Goal: Task Accomplishment & Management: Use online tool/utility

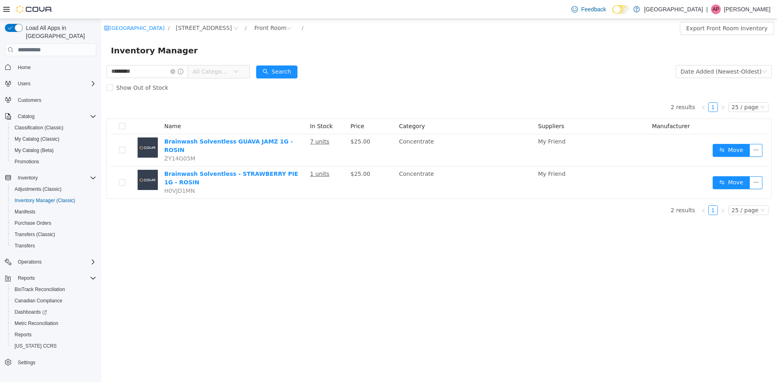
click at [389, 82] on div "Show Out of Stock" at bounding box center [438, 88] width 665 height 16
click at [153, 64] on div "********* All Categories" at bounding box center [177, 72] width 143 height 16
click at [155, 68] on input "*********" at bounding box center [147, 71] width 82 height 13
type input "*****"
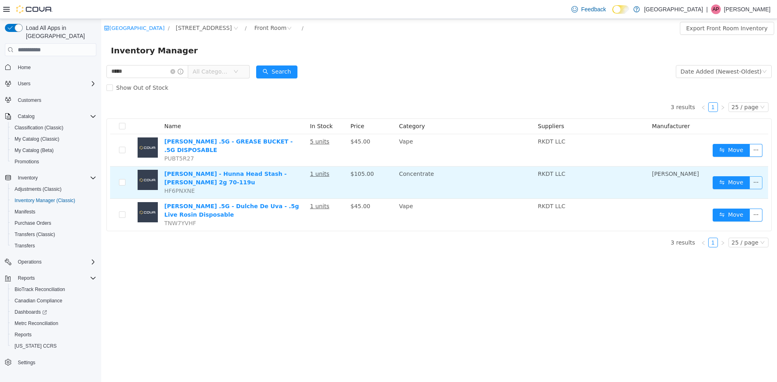
click at [750, 185] on button "button" at bounding box center [756, 182] width 13 height 13
click at [734, 183] on button "Move" at bounding box center [731, 182] width 37 height 13
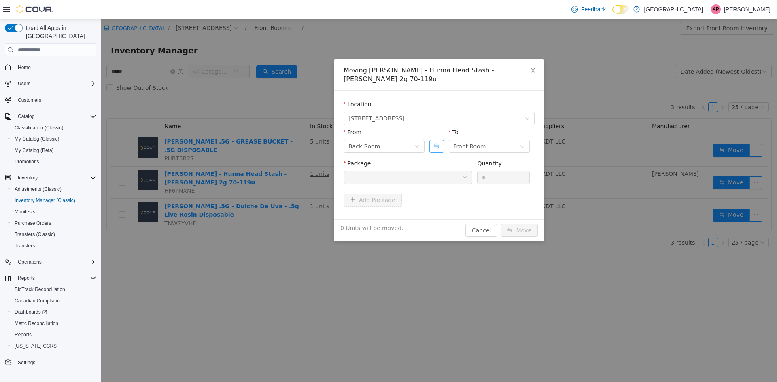
click at [439, 142] on button "Swap" at bounding box center [436, 146] width 14 height 13
drag, startPoint x: 437, startPoint y: 169, endPoint x: 436, endPoint y: 178, distance: 9.4
click at [436, 172] on div "Package" at bounding box center [408, 173] width 129 height 28
click at [436, 182] on div at bounding box center [405, 178] width 114 height 12
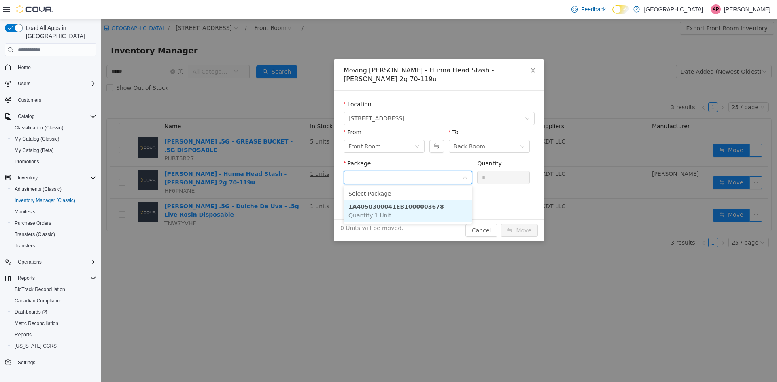
click at [428, 204] on li "1A4050300041EB1000003678 Quantity : 1 Unit" at bounding box center [408, 211] width 129 height 22
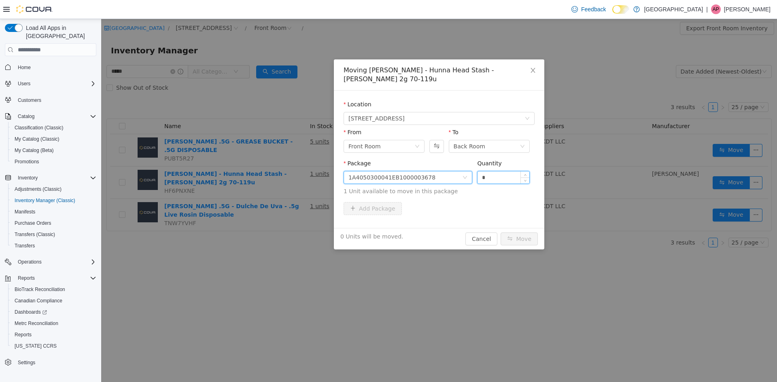
click at [499, 179] on input "*" at bounding box center [504, 178] width 52 height 12
type input "*"
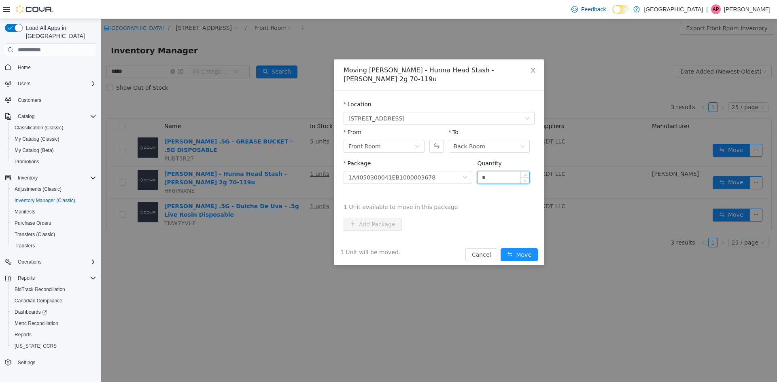
type input "*"
click at [501, 249] on button "Move" at bounding box center [519, 255] width 37 height 13
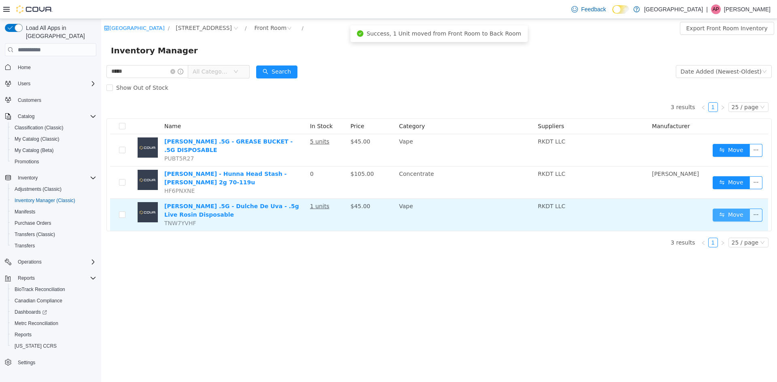
click at [745, 215] on button "Move" at bounding box center [731, 215] width 37 height 13
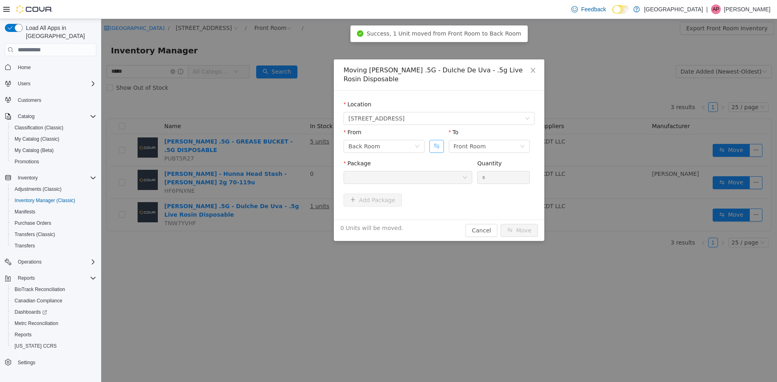
click at [436, 147] on button "Swap" at bounding box center [436, 146] width 14 height 13
click at [434, 179] on div at bounding box center [405, 178] width 114 height 12
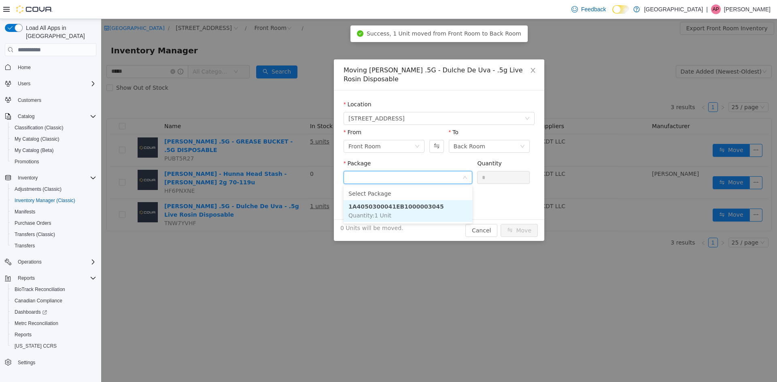
click at [426, 209] on li "1A4050300041EB1000003045 Quantity : 1 Unit" at bounding box center [408, 211] width 129 height 22
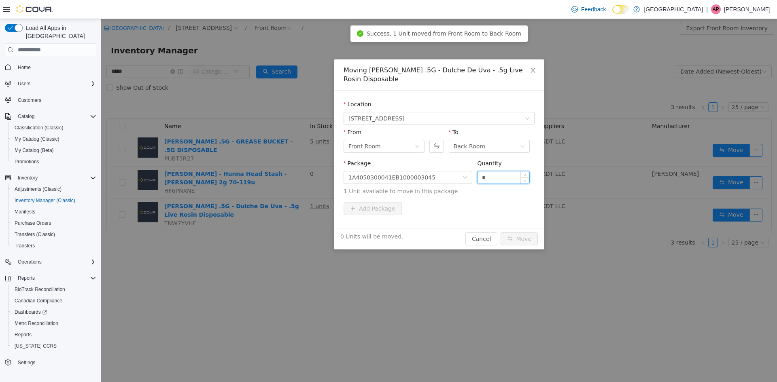
click at [481, 181] on input "*" at bounding box center [504, 178] width 52 height 12
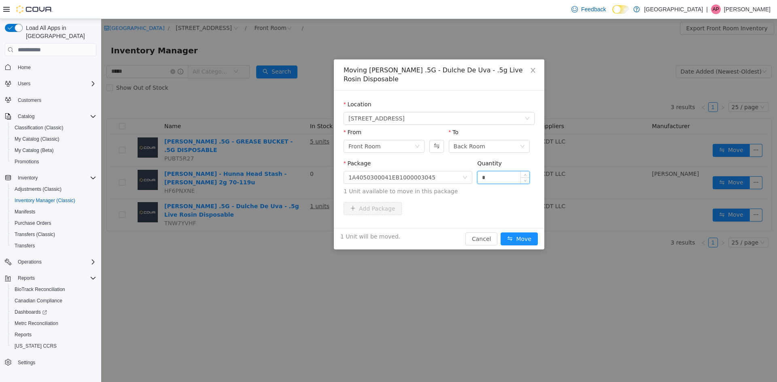
type input "*"
click at [501, 233] on button "Move" at bounding box center [519, 239] width 37 height 13
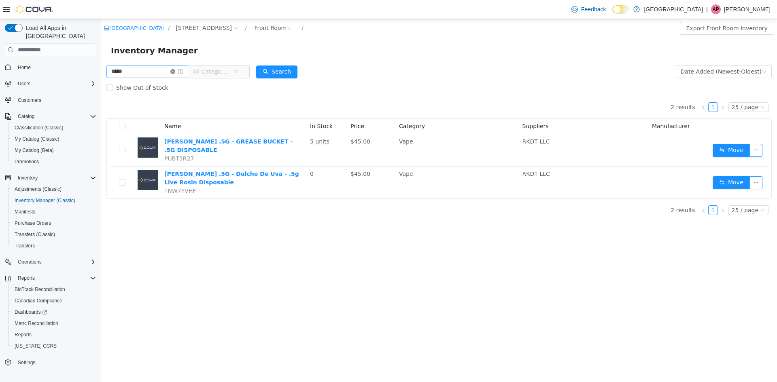
click at [175, 70] on icon "icon: close-circle" at bounding box center [172, 71] width 5 height 5
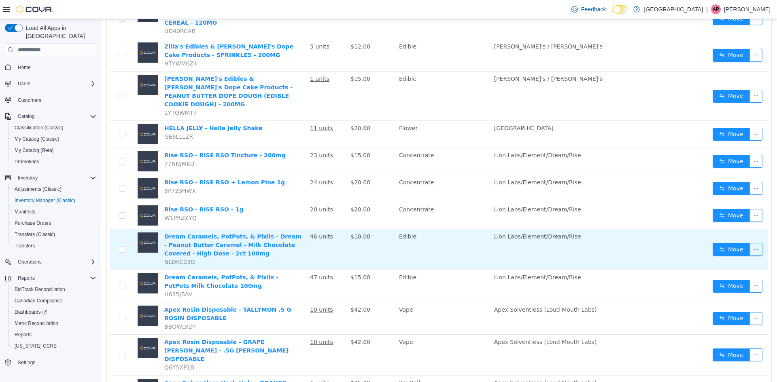
scroll to position [544, 0]
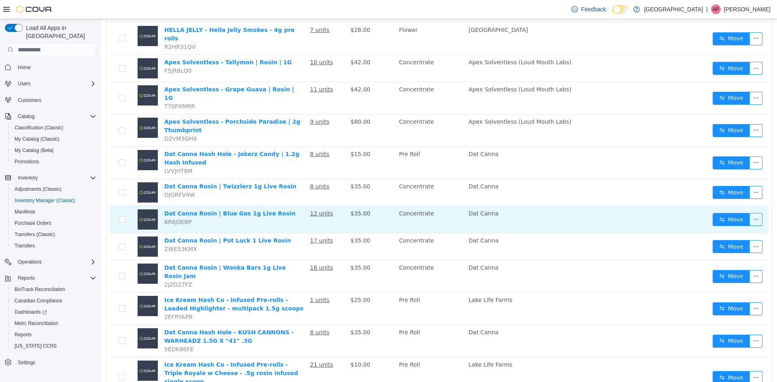
scroll to position [405, 0]
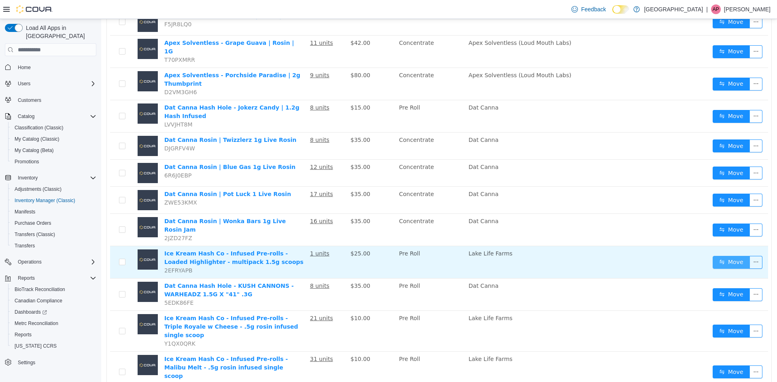
click at [714, 256] on button "Move" at bounding box center [731, 262] width 37 height 13
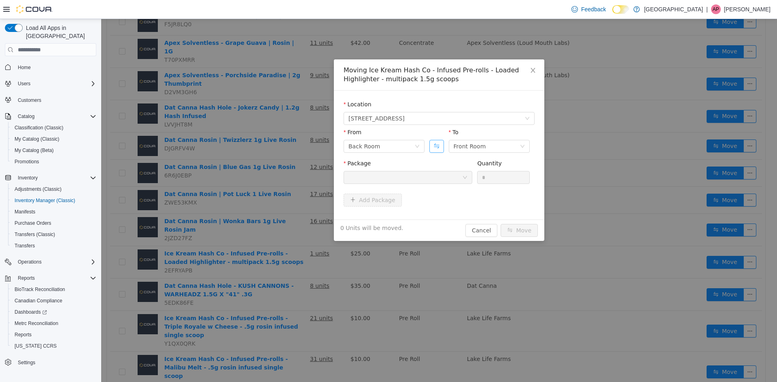
click at [436, 149] on button "Swap" at bounding box center [436, 146] width 14 height 13
click at [433, 178] on div at bounding box center [405, 178] width 114 height 12
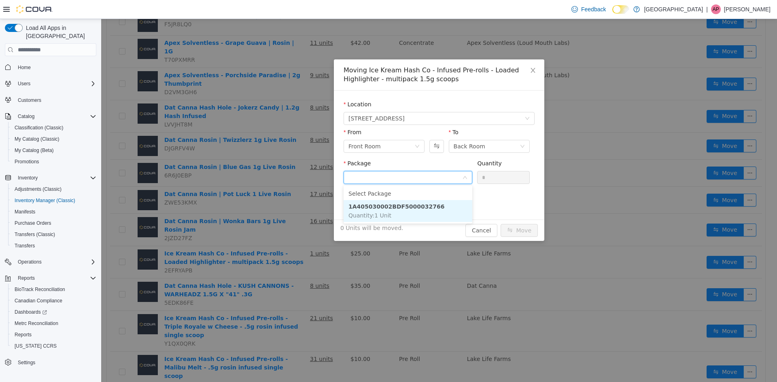
click at [439, 205] on li "1A405030002BDF5000032766 Quantity : 1 Unit" at bounding box center [408, 211] width 129 height 22
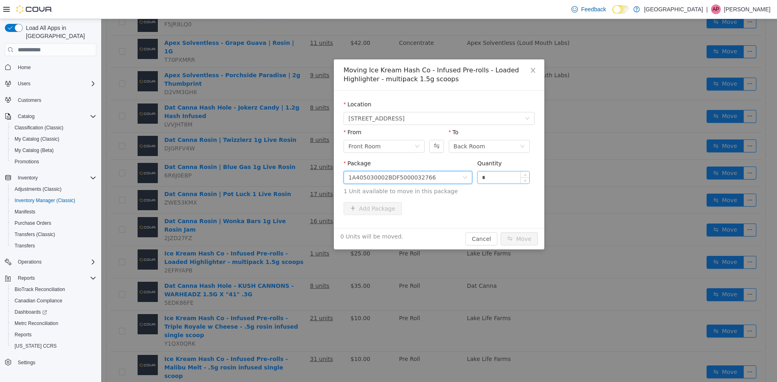
click at [507, 176] on input "*" at bounding box center [504, 178] width 52 height 12
type input "*"
click at [501, 233] on button "Move" at bounding box center [519, 239] width 37 height 13
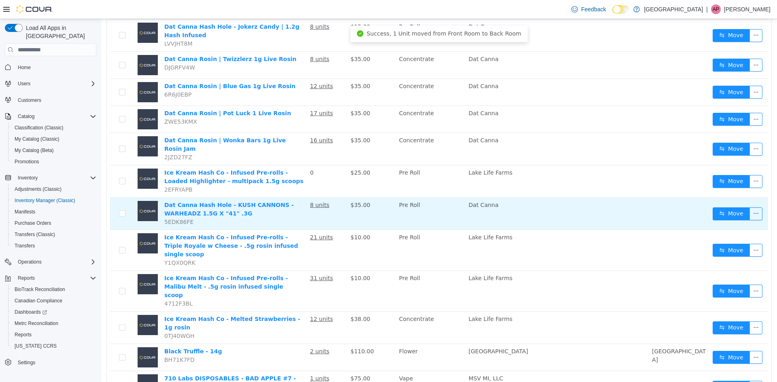
scroll to position [500, 0]
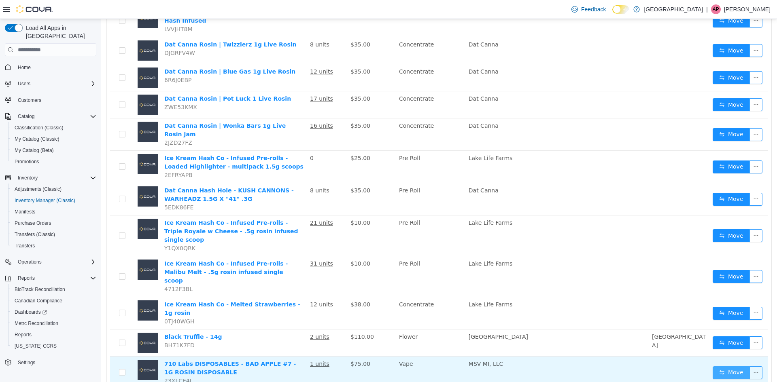
click at [732, 367] on button "Move" at bounding box center [731, 373] width 37 height 13
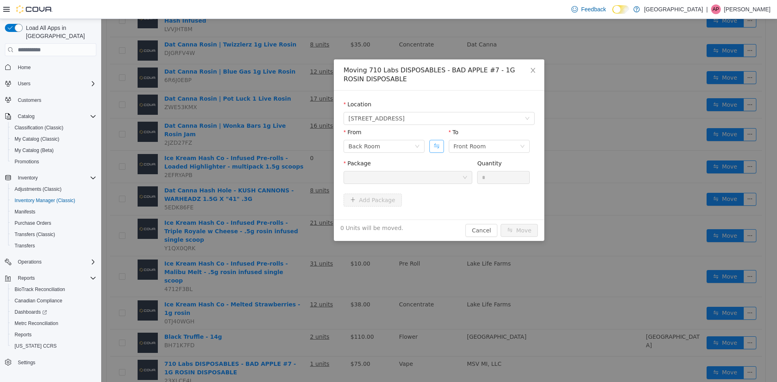
click at [435, 147] on button "Swap" at bounding box center [436, 146] width 14 height 13
click at [437, 177] on div at bounding box center [405, 178] width 114 height 12
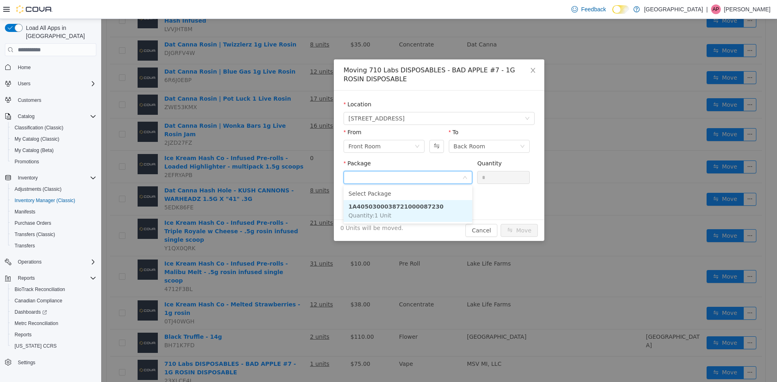
click at [421, 211] on li "1A4050300038721000087230 Quantity : 1 Unit" at bounding box center [408, 211] width 129 height 22
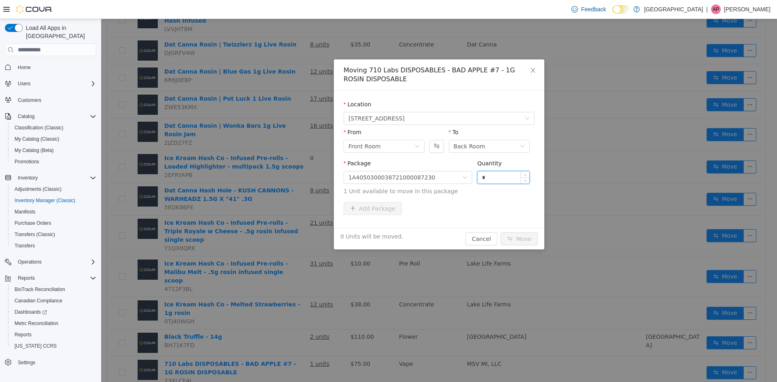
click at [496, 177] on input "*" at bounding box center [504, 178] width 52 height 12
click at [501, 233] on button "Move" at bounding box center [519, 239] width 37 height 13
type input "*"
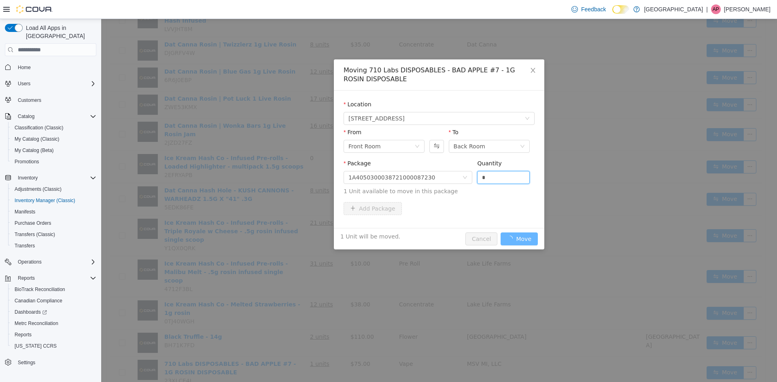
scroll to position [495, 0]
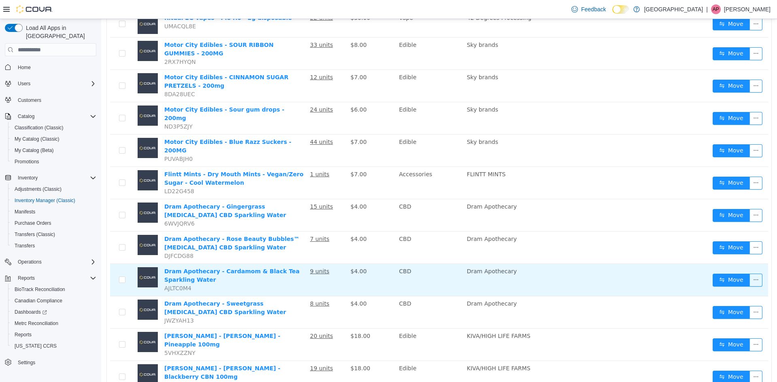
scroll to position [516, 0]
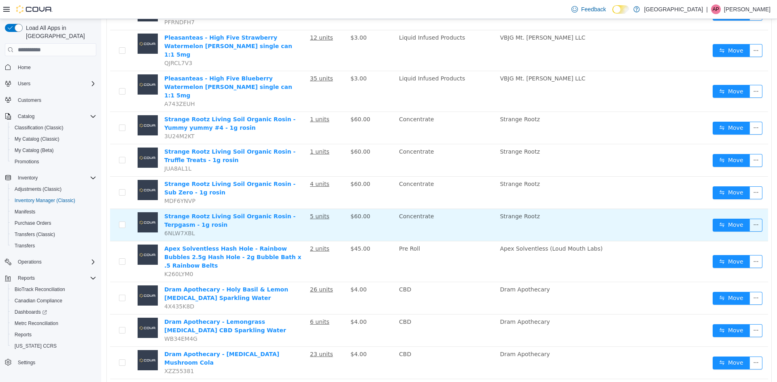
scroll to position [435, 0]
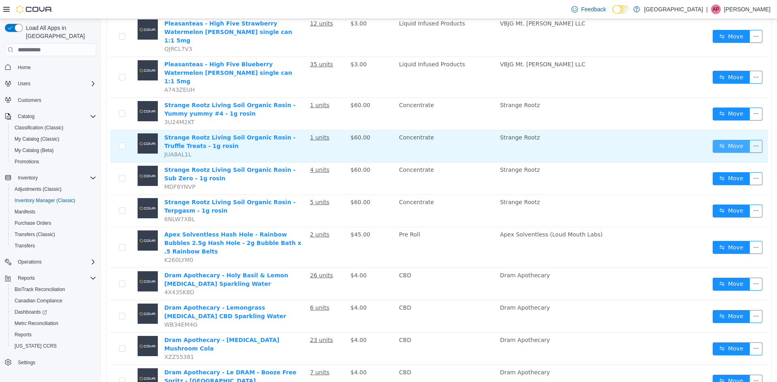
click at [735, 140] on button "Move" at bounding box center [731, 146] width 37 height 13
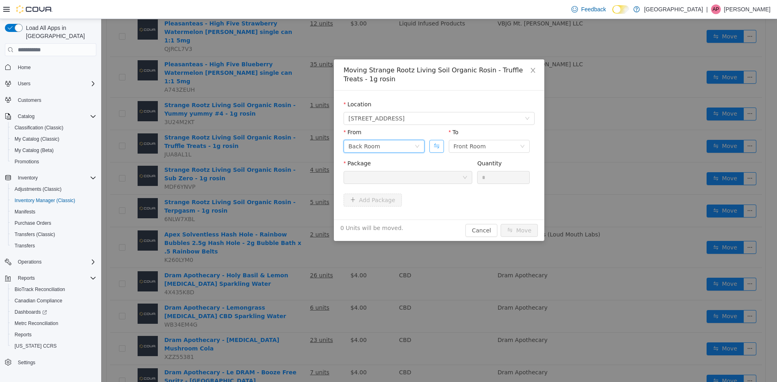
drag, startPoint x: 419, startPoint y: 141, endPoint x: 442, endPoint y: 149, distance: 23.8
click at [436, 136] on span "From Back Room To Front Room" at bounding box center [437, 132] width 186 height 6
click at [440, 148] on button "Swap" at bounding box center [436, 146] width 14 height 13
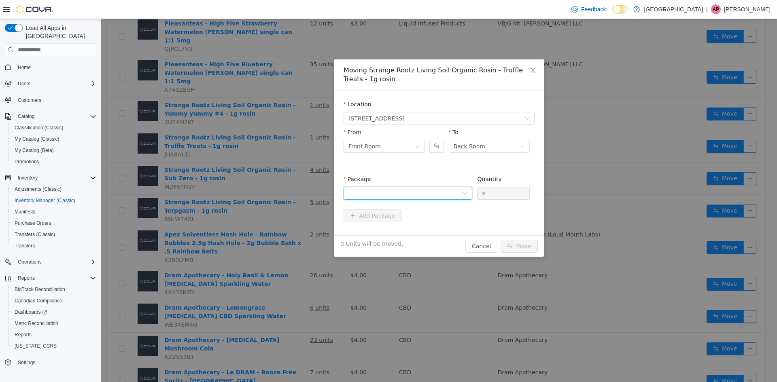
click at [423, 187] on div at bounding box center [405, 193] width 114 height 12
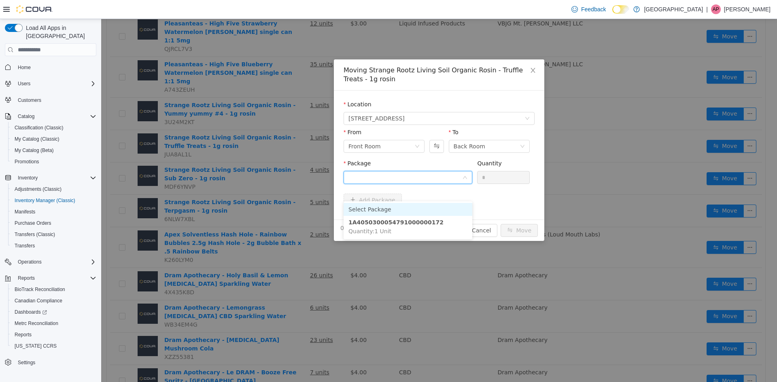
click at [429, 212] on li "Select Package" at bounding box center [408, 209] width 129 height 13
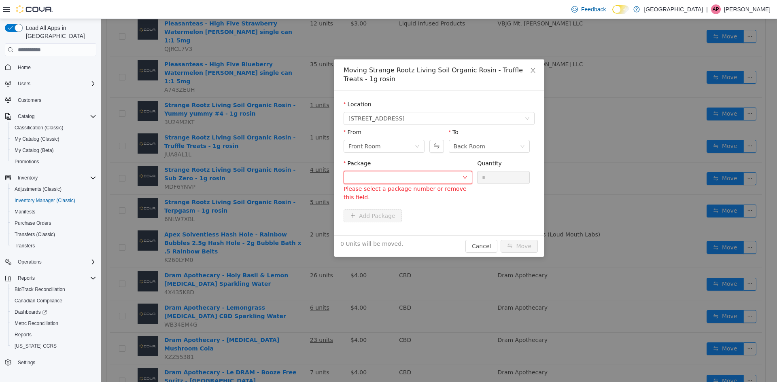
click at [442, 179] on div at bounding box center [405, 178] width 114 height 12
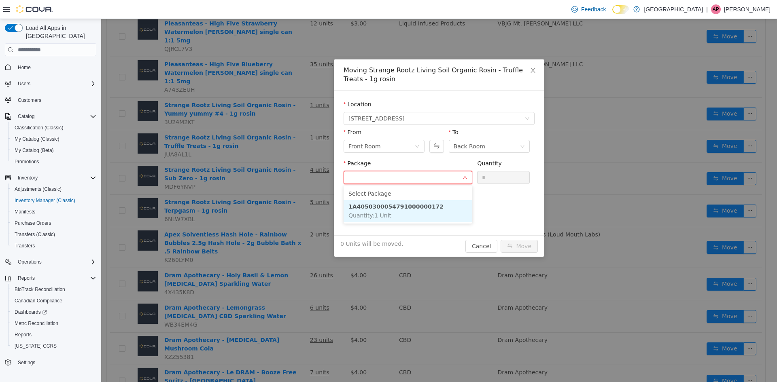
click at [442, 219] on li "1A4050300054791000000172 Quantity : 1 Unit" at bounding box center [408, 211] width 129 height 22
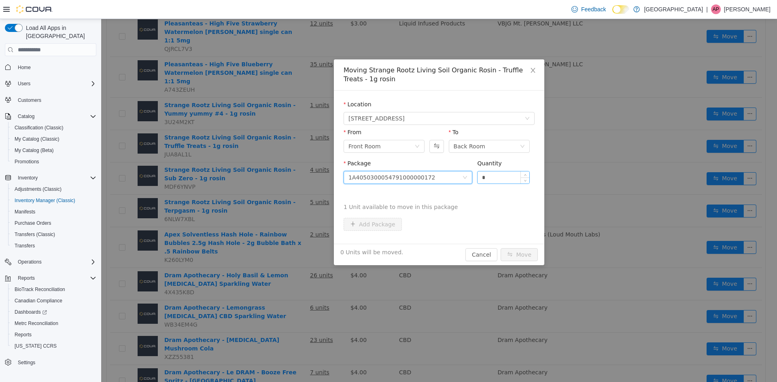
click at [498, 180] on input "*" at bounding box center [504, 178] width 52 height 12
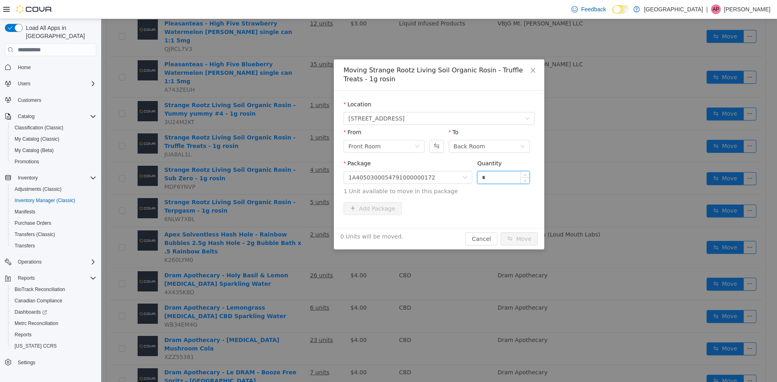
click at [498, 180] on input "*" at bounding box center [504, 178] width 52 height 12
type input "*"
click at [501, 233] on button "Move" at bounding box center [519, 239] width 37 height 13
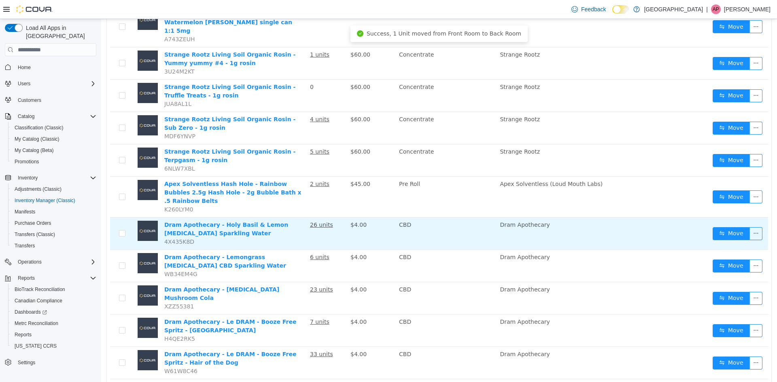
scroll to position [563, 0]
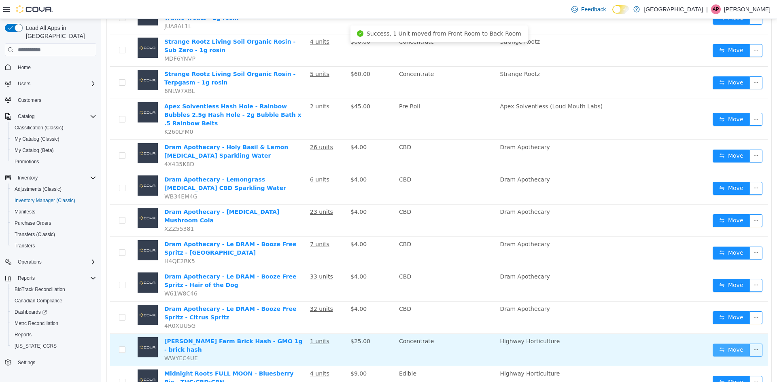
drag, startPoint x: 717, startPoint y: 280, endPoint x: 722, endPoint y: 279, distance: 5.0
click at [718, 344] on button "Move" at bounding box center [731, 350] width 37 height 13
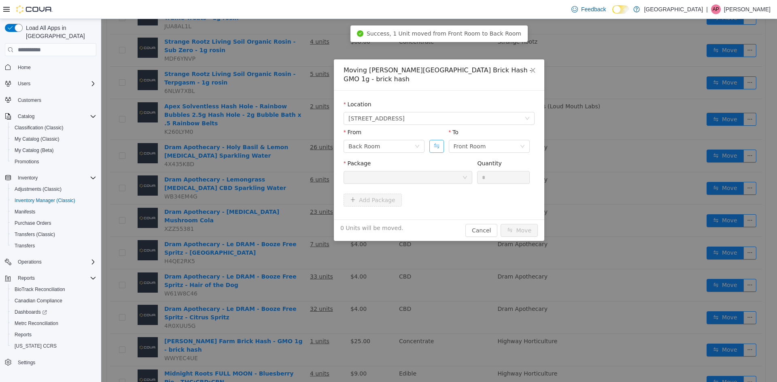
click at [440, 140] on button "Swap" at bounding box center [436, 146] width 14 height 13
click at [433, 172] on div at bounding box center [405, 178] width 114 height 12
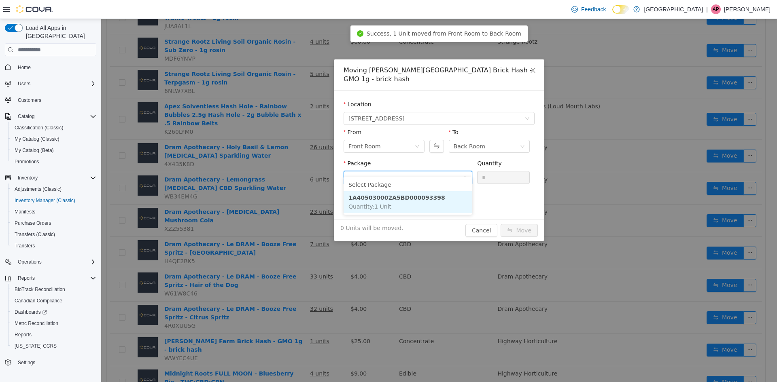
click at [433, 205] on li "1A405030002A5BD000093398 Quantity : 1 Unit" at bounding box center [408, 202] width 129 height 22
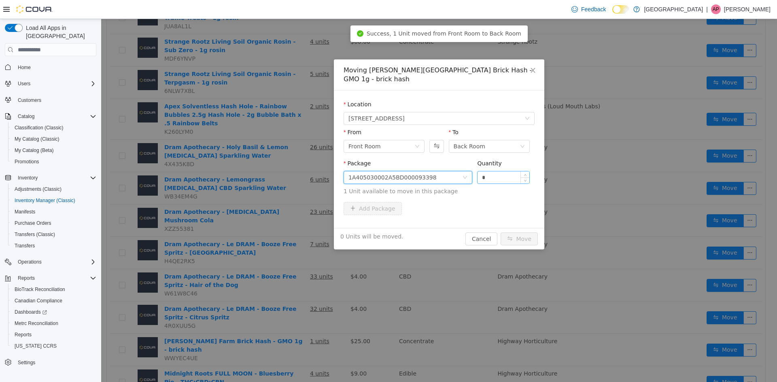
click at [496, 172] on input "*" at bounding box center [504, 178] width 52 height 12
type input "*"
click at [501, 233] on button "Move" at bounding box center [519, 239] width 37 height 13
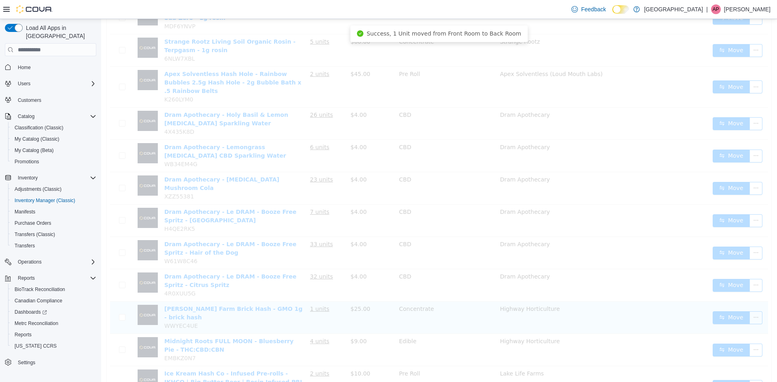
scroll to position [558, 0]
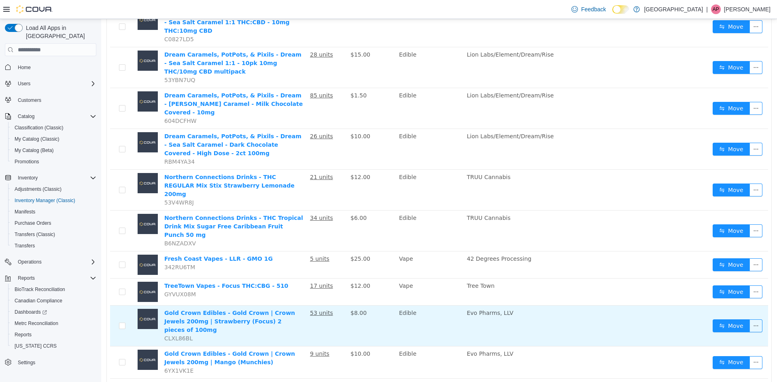
scroll to position [559, 0]
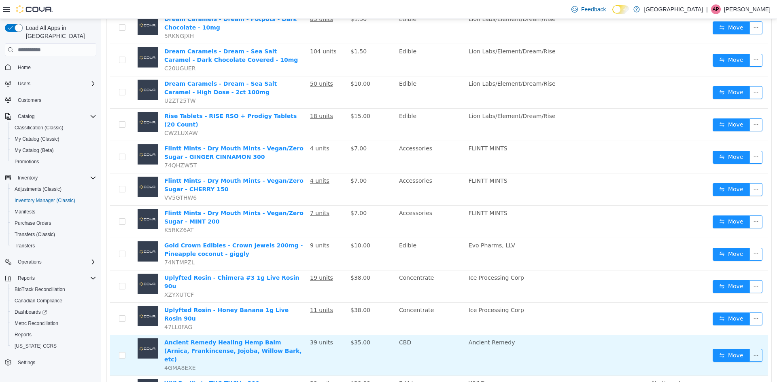
scroll to position [553, 0]
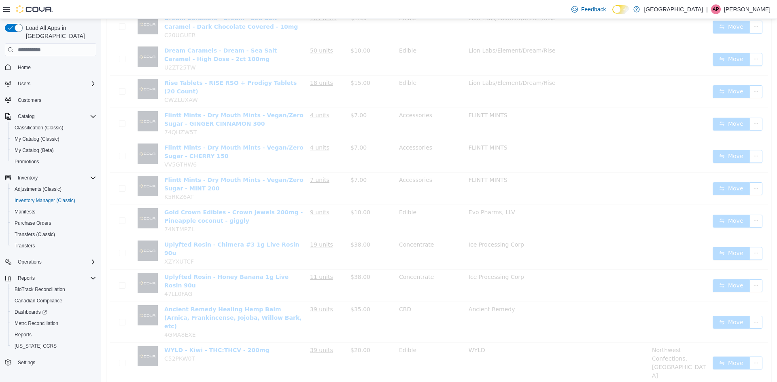
scroll to position [527, 0]
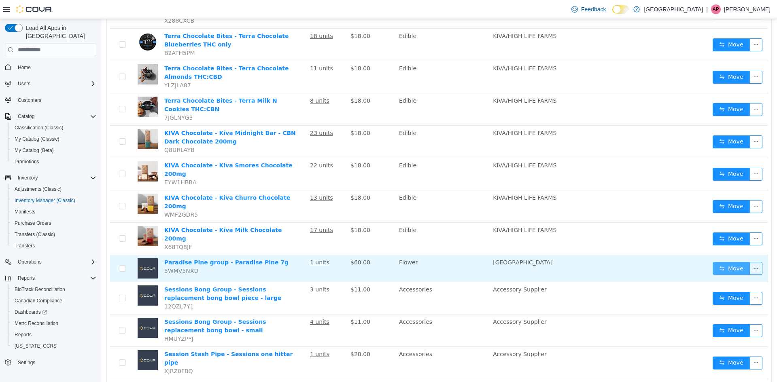
click at [733, 262] on button "Move" at bounding box center [731, 268] width 37 height 13
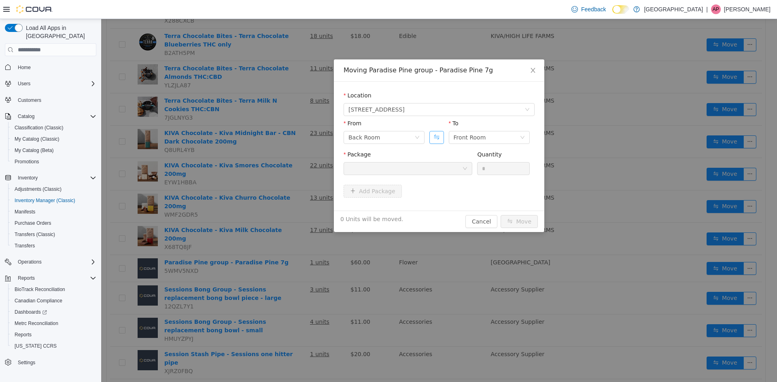
click at [441, 140] on button "Swap" at bounding box center [436, 137] width 14 height 13
click at [408, 169] on div at bounding box center [405, 169] width 114 height 12
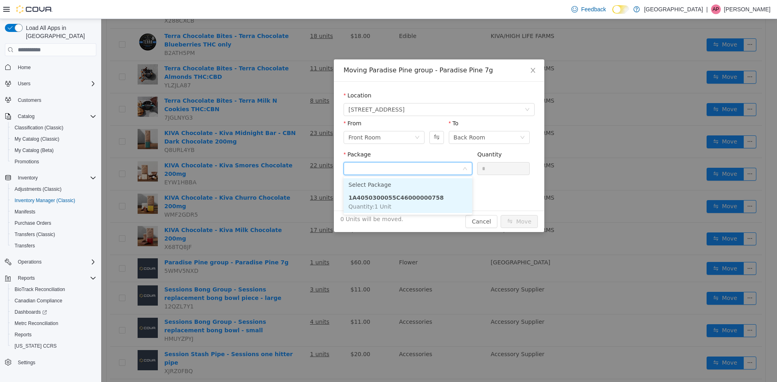
drag, startPoint x: 383, startPoint y: 212, endPoint x: 424, endPoint y: 202, distance: 41.9
click at [392, 210] on li "1A4050300055C46000000758 Quantity : 1 Unit" at bounding box center [408, 202] width 129 height 22
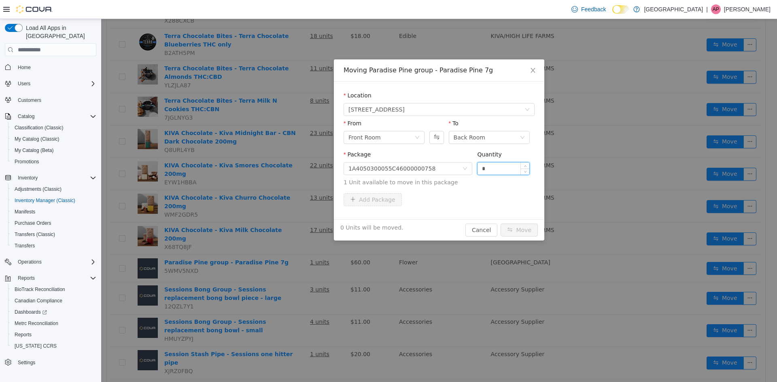
click at [499, 170] on input "*" at bounding box center [504, 169] width 52 height 12
type input "*"
click at [501, 224] on button "Move" at bounding box center [519, 230] width 37 height 13
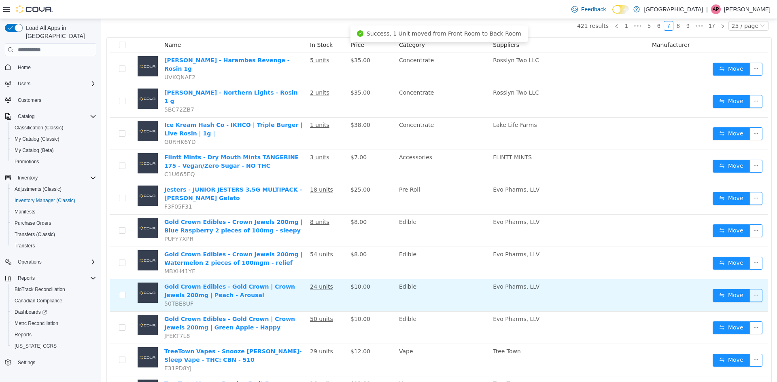
scroll to position [41, 0]
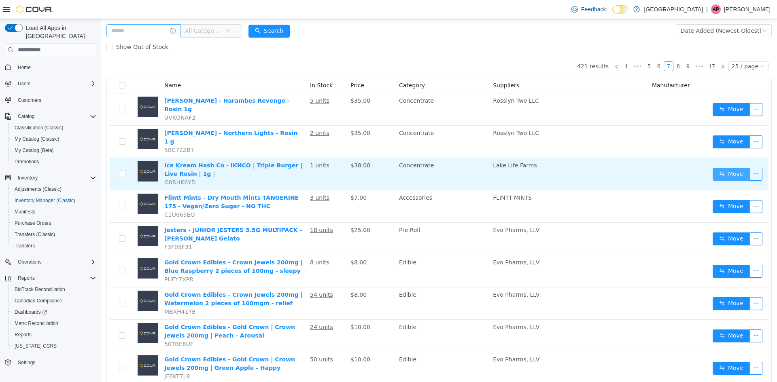
click at [724, 168] on button "Move" at bounding box center [731, 174] width 37 height 13
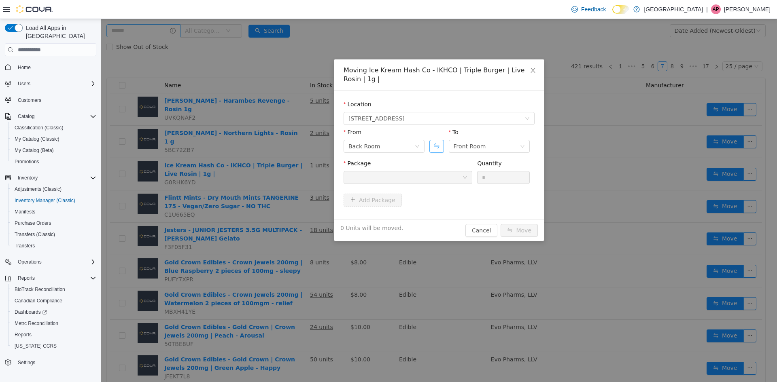
click at [431, 142] on button "Swap" at bounding box center [436, 146] width 14 height 13
click at [421, 183] on div at bounding box center [405, 178] width 114 height 12
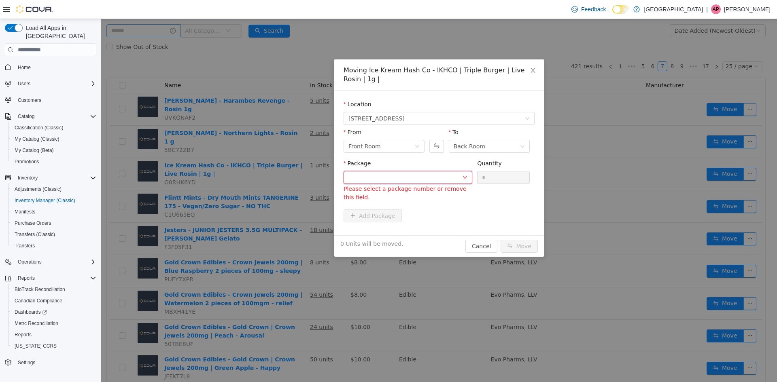
click at [448, 178] on div at bounding box center [405, 178] width 114 height 12
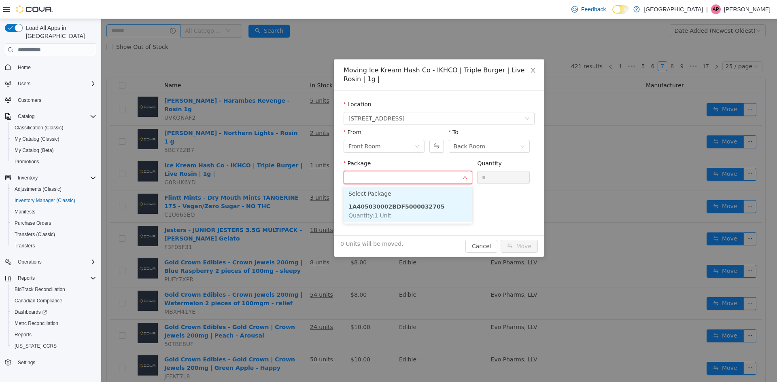
click at [427, 203] on li "1A405030002BDF5000032705 Quantity : 1 Unit" at bounding box center [408, 211] width 129 height 22
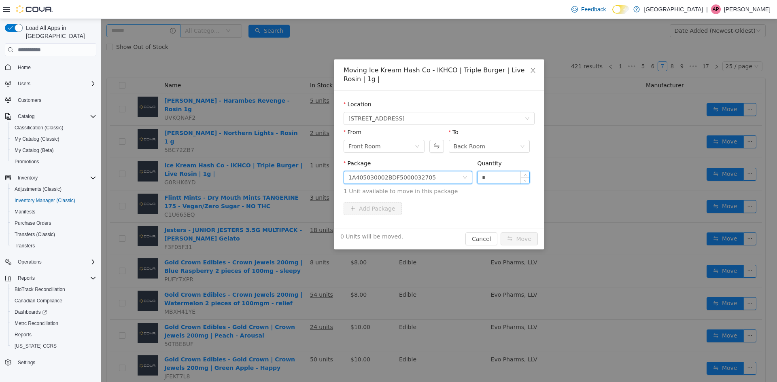
click at [501, 176] on input "*" at bounding box center [504, 178] width 52 height 12
type input "*"
click at [501, 233] on button "Move" at bounding box center [519, 239] width 37 height 13
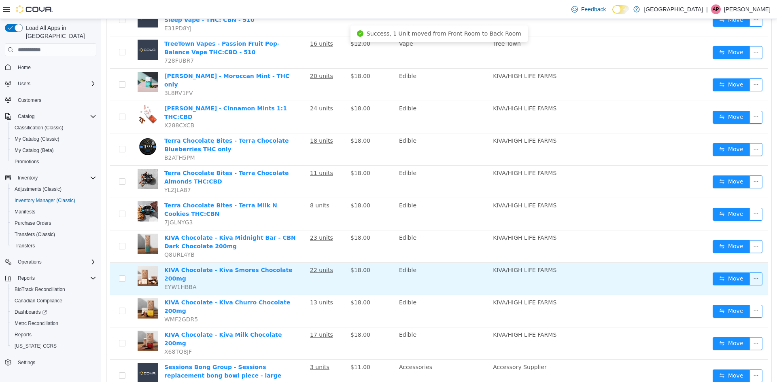
scroll to position [527, 0]
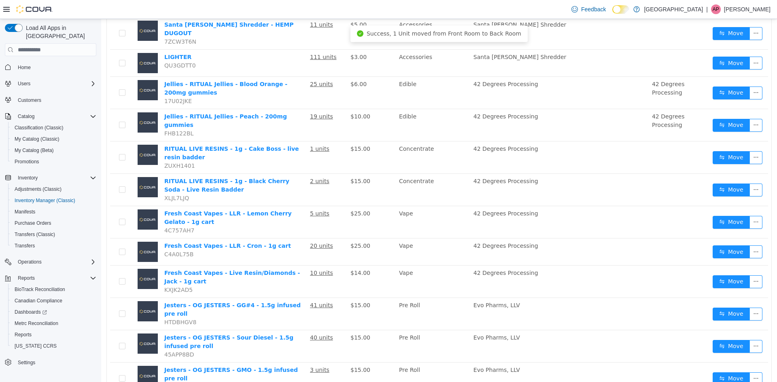
scroll to position [314, 0]
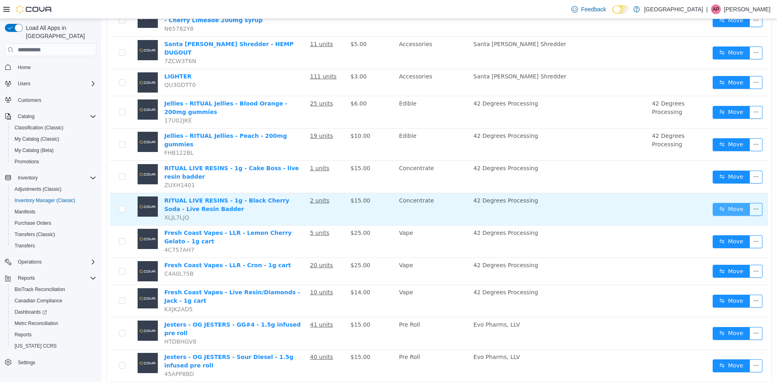
click at [727, 203] on button "Move" at bounding box center [731, 209] width 37 height 13
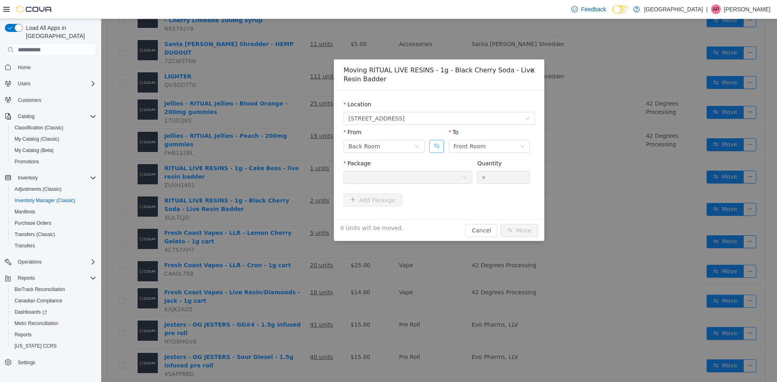
click at [439, 146] on button "Swap" at bounding box center [436, 146] width 14 height 13
click at [431, 179] on div at bounding box center [405, 178] width 114 height 12
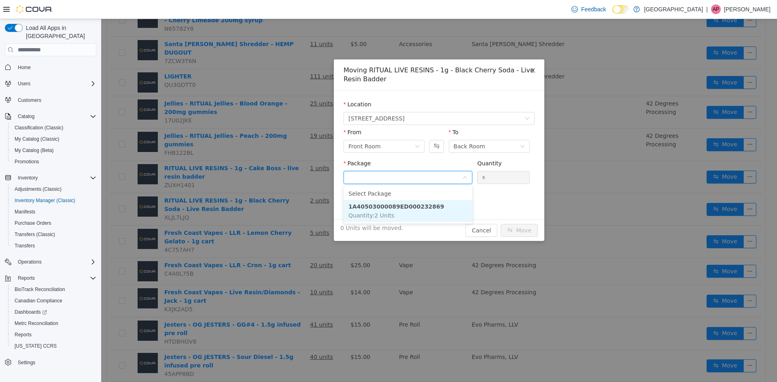
click at [433, 208] on li "1A40503000089ED000232869 Quantity : 2 Units" at bounding box center [408, 211] width 129 height 22
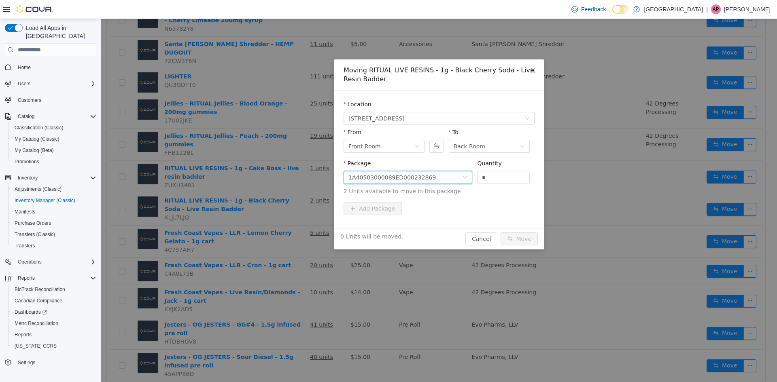
click at [487, 168] on div "Quantity" at bounding box center [503, 165] width 53 height 12
click at [488, 182] on input "*" at bounding box center [504, 178] width 52 height 12
type input "*"
click at [501, 233] on button "Move" at bounding box center [519, 239] width 37 height 13
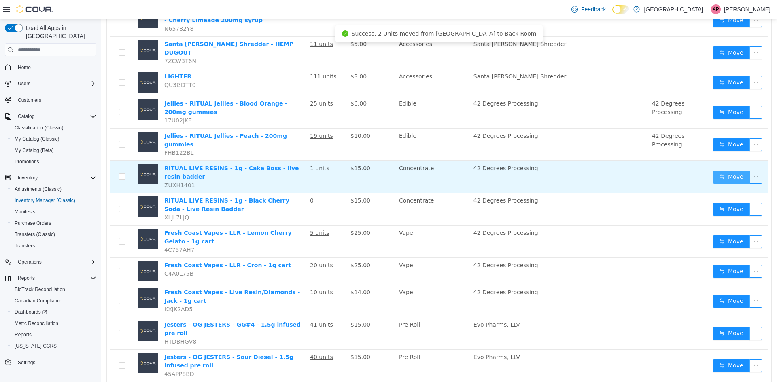
click at [727, 171] on button "Move" at bounding box center [731, 177] width 37 height 13
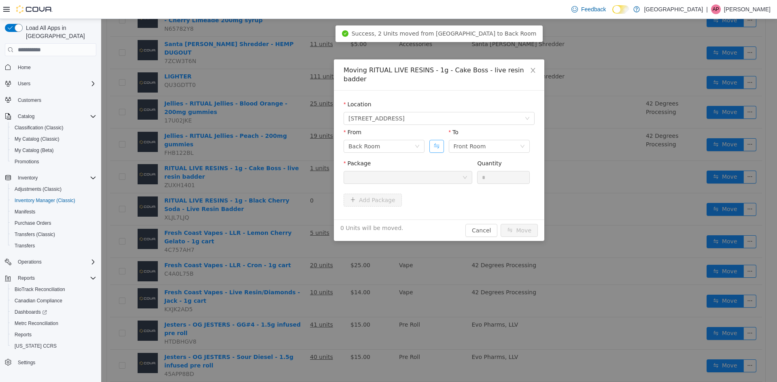
click at [434, 140] on button "Swap" at bounding box center [436, 146] width 14 height 13
click at [413, 172] on div at bounding box center [405, 178] width 114 height 12
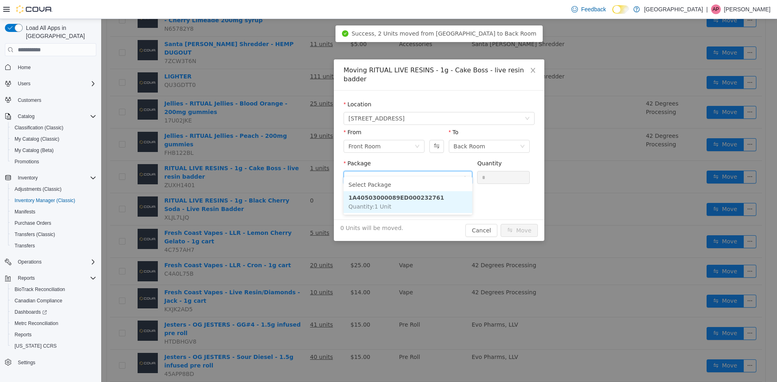
drag, startPoint x: 403, startPoint y: 204, endPoint x: 486, endPoint y: 168, distance: 90.1
click at [408, 201] on li "1A40503000089ED000232761 Quantity : 1 Unit" at bounding box center [408, 202] width 129 height 22
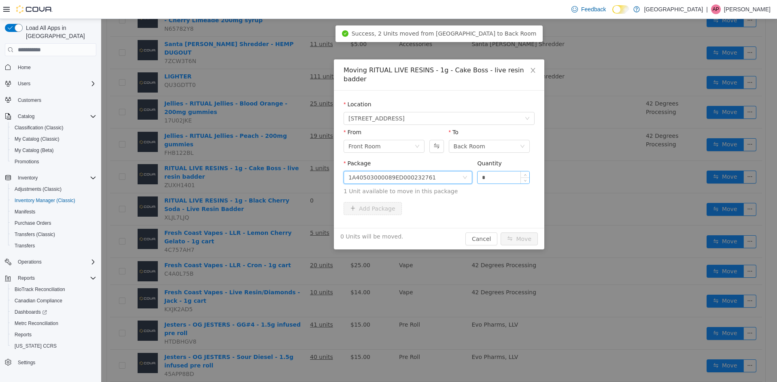
click at [486, 172] on input "*" at bounding box center [504, 178] width 52 height 12
type input "*"
click at [501, 233] on button "Move" at bounding box center [519, 239] width 37 height 13
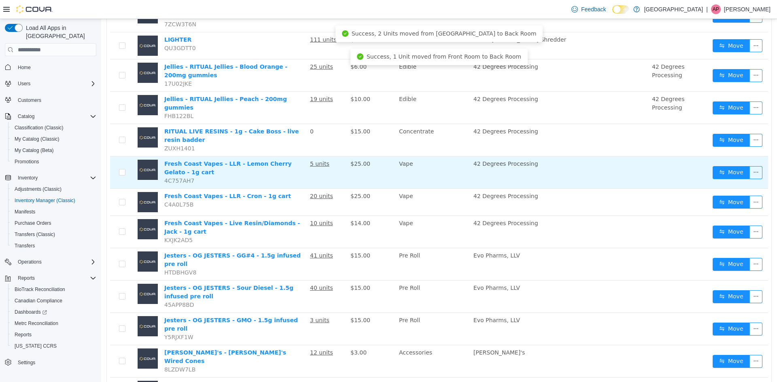
scroll to position [435, 0]
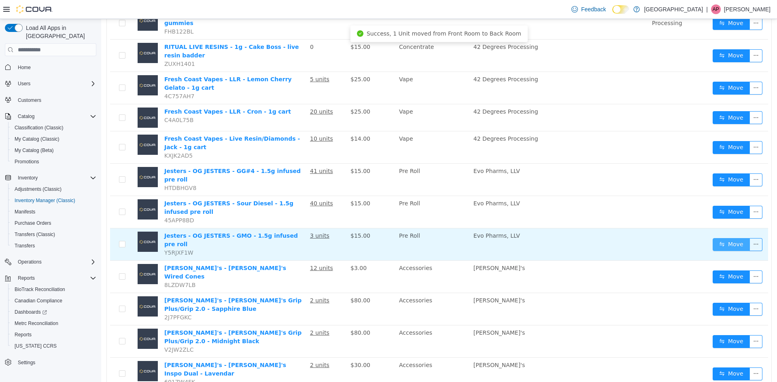
click at [719, 238] on button "Move" at bounding box center [731, 244] width 37 height 13
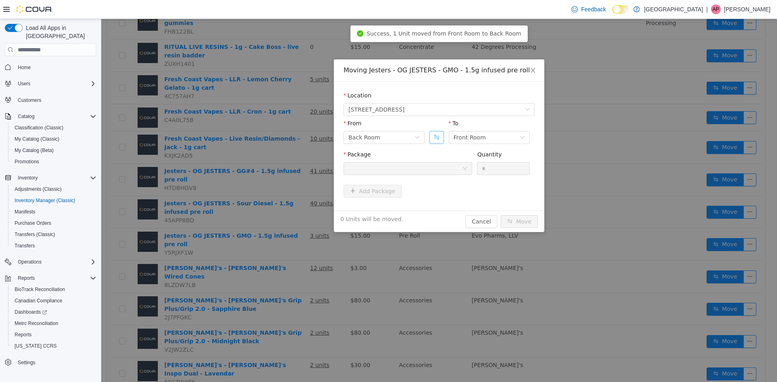
click at [434, 140] on button "Swap" at bounding box center [436, 137] width 14 height 13
click at [414, 176] on div "Package" at bounding box center [408, 165] width 129 height 28
click at [418, 172] on div at bounding box center [405, 169] width 114 height 12
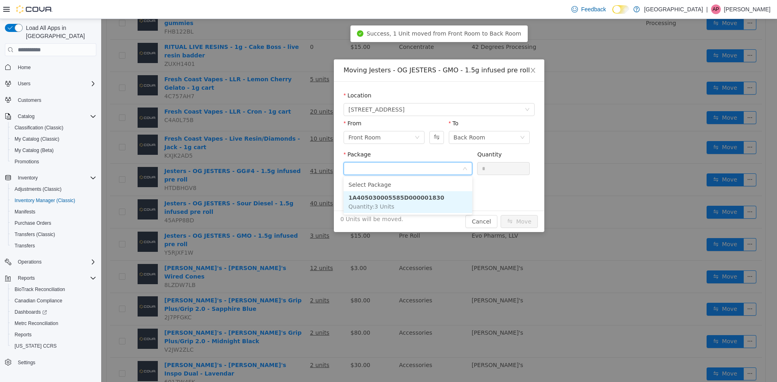
click at [415, 191] on li "1A405030005585D000001830 Quantity : 3 Units" at bounding box center [408, 202] width 129 height 22
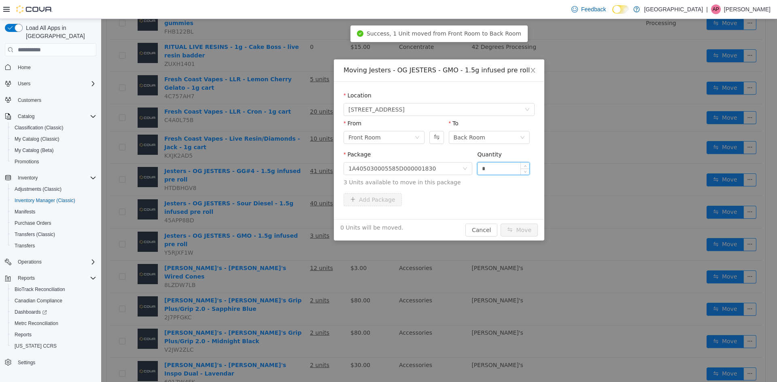
click at [486, 170] on input "*" at bounding box center [504, 169] width 52 height 12
click at [487, 169] on input "*" at bounding box center [504, 169] width 52 height 12
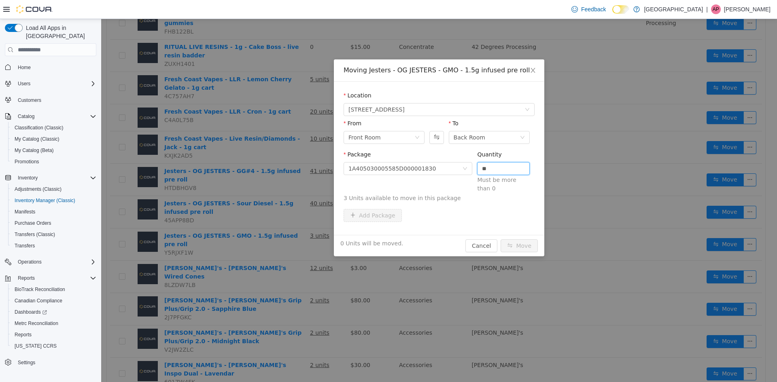
type input "*"
click at [501, 240] on button "Move" at bounding box center [519, 246] width 37 height 13
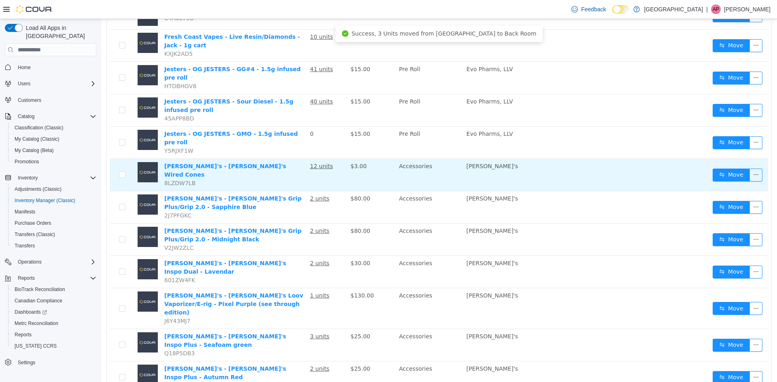
scroll to position [511, 0]
